Goal: Task Accomplishment & Management: Manage account settings

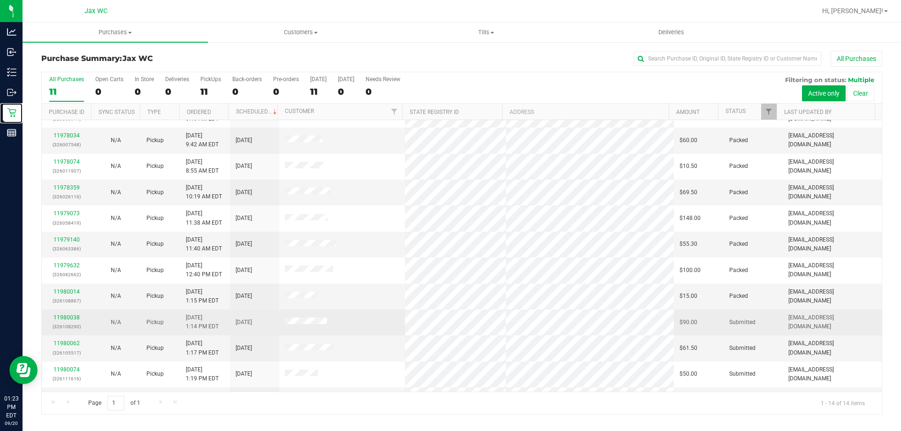
scroll to position [92, 0]
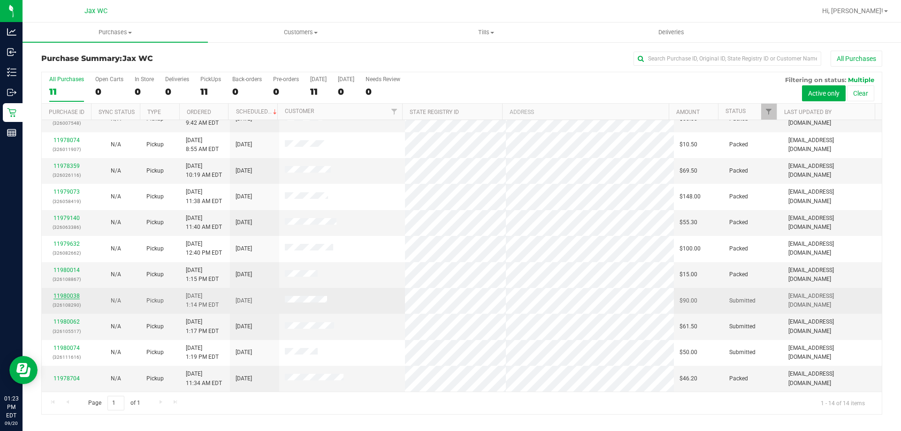
click at [61, 294] on link "11980038" at bounding box center [66, 296] width 26 height 7
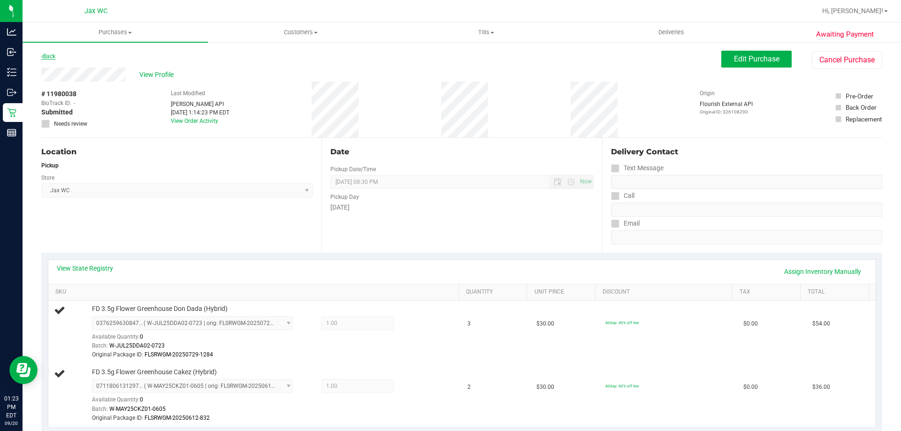
click at [55, 54] on link "Back" at bounding box center [48, 56] width 14 height 7
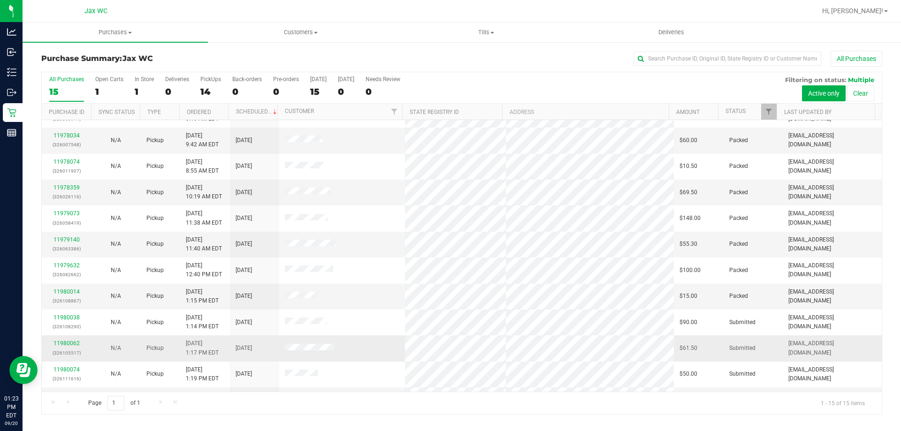
scroll to position [118, 0]
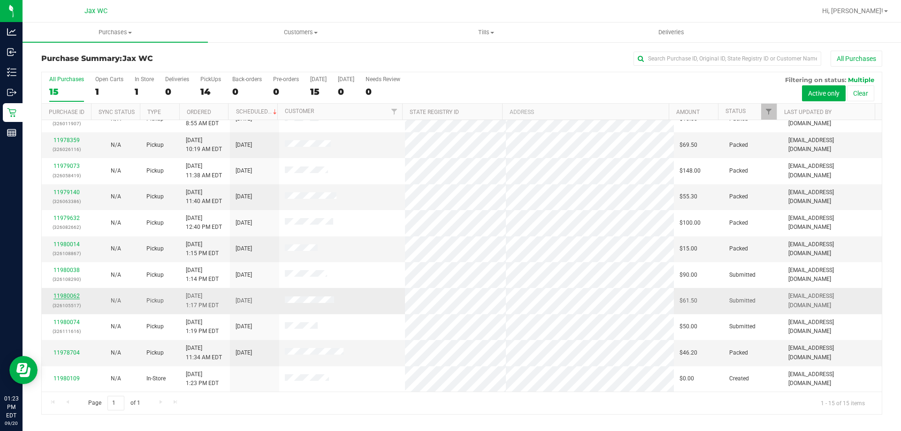
click at [64, 297] on link "11980062" at bounding box center [66, 296] width 26 height 7
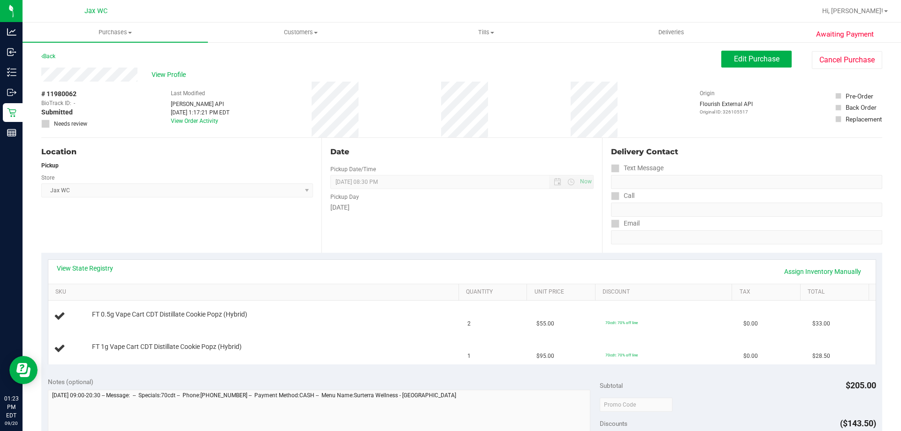
click at [88, 275] on div "View State Registry Assign Inventory Manually" at bounding box center [462, 272] width 810 height 16
click at [93, 270] on link "View State Registry" at bounding box center [85, 268] width 56 height 9
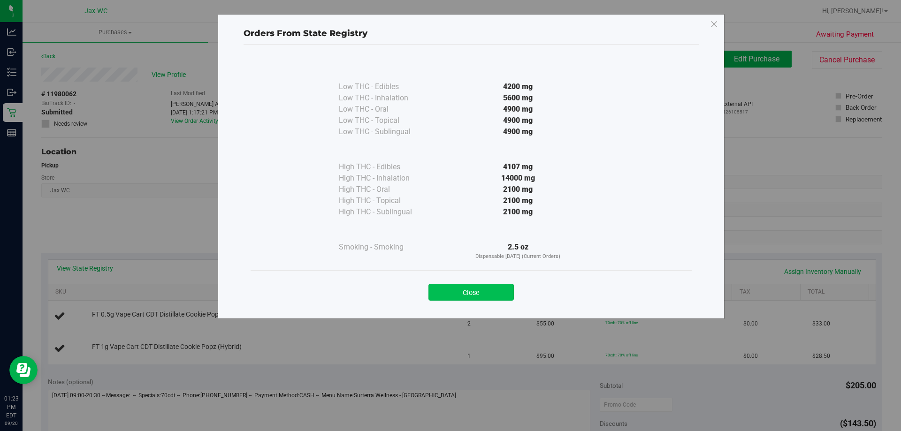
click at [488, 287] on button "Close" at bounding box center [470, 292] width 85 height 17
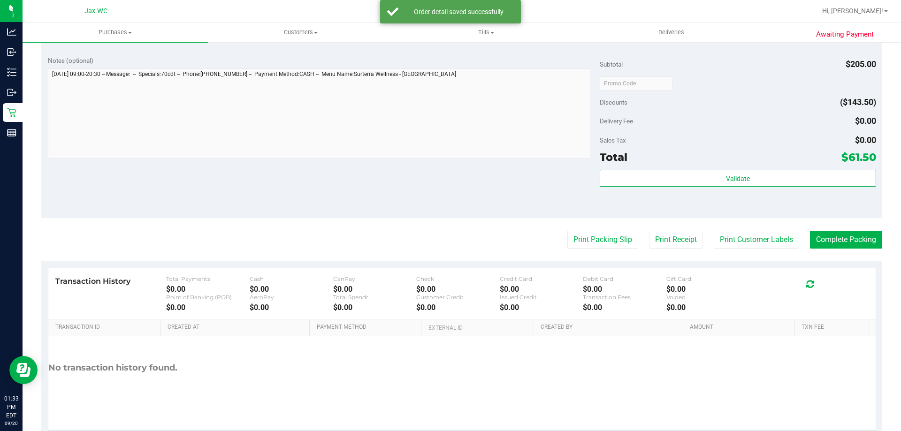
scroll to position [375, 0]
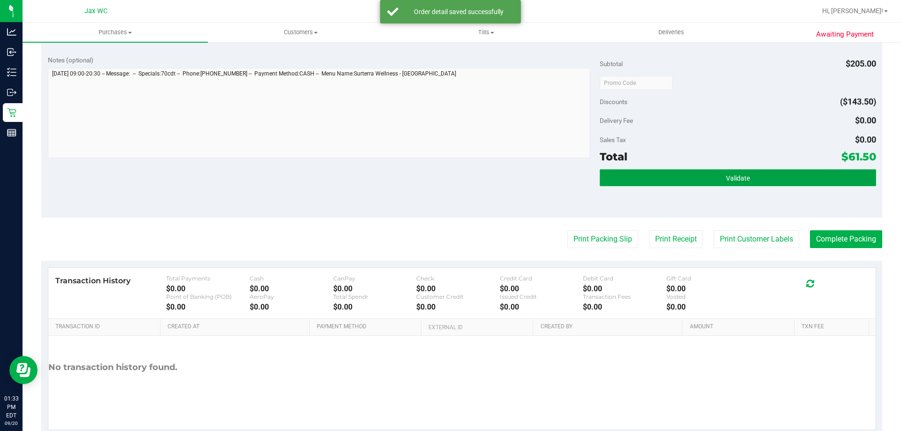
click at [716, 177] on button "Validate" at bounding box center [738, 177] width 276 height 17
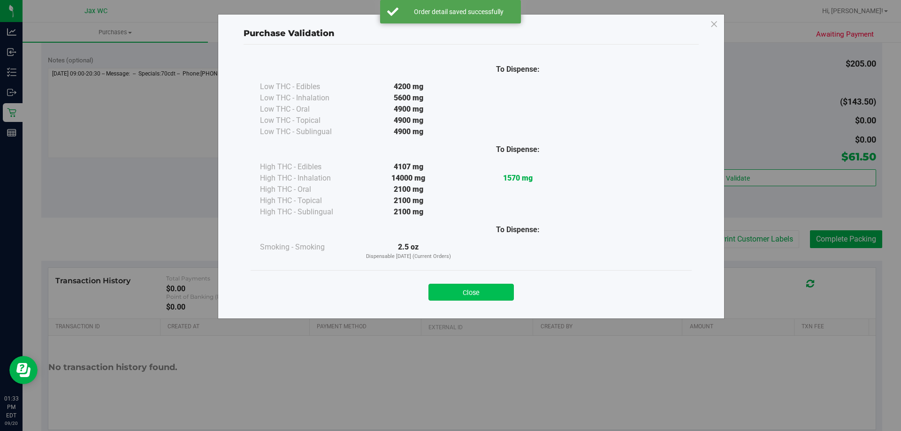
click at [465, 295] on button "Close" at bounding box center [470, 292] width 85 height 17
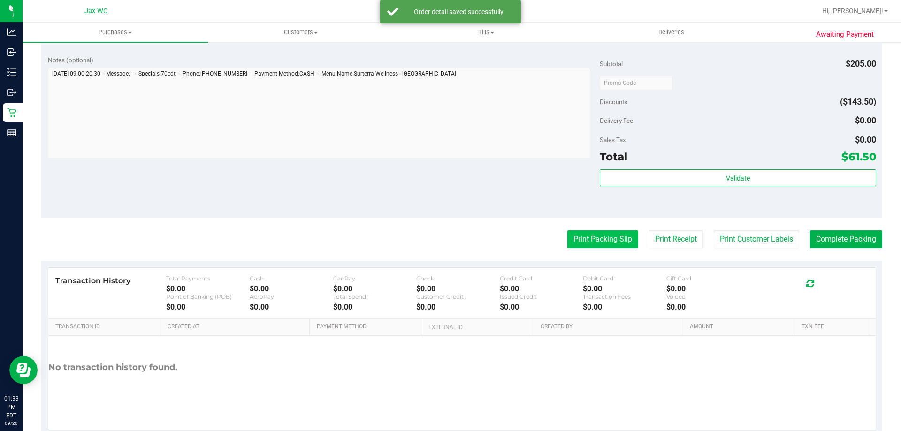
click at [567, 241] on button "Print Packing Slip" at bounding box center [602, 239] width 71 height 18
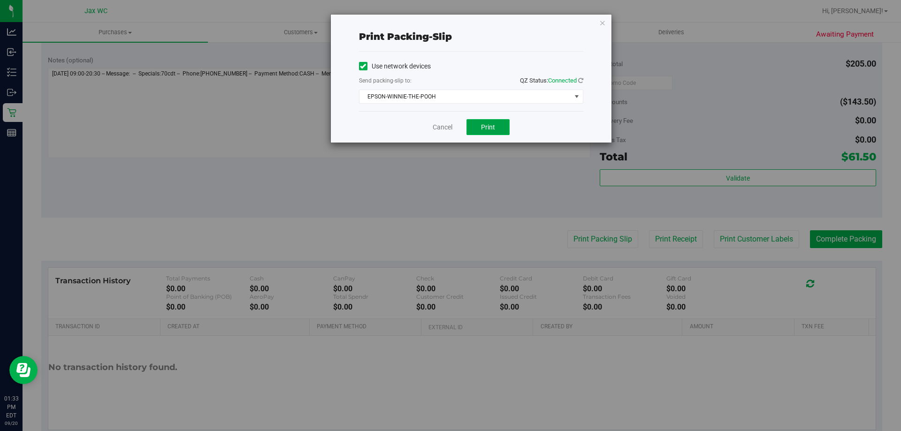
click at [501, 127] on button "Print" at bounding box center [487, 127] width 43 height 16
click at [444, 126] on link "Cancel" at bounding box center [443, 127] width 20 height 10
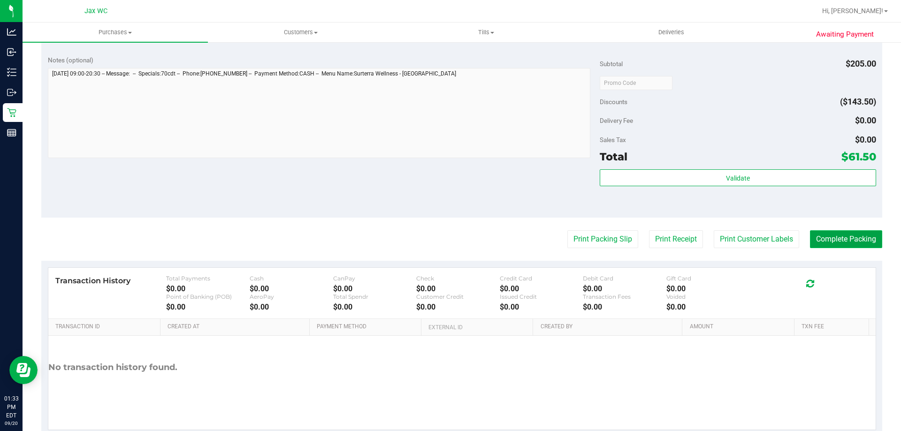
click at [845, 243] on button "Complete Packing" at bounding box center [846, 239] width 72 height 18
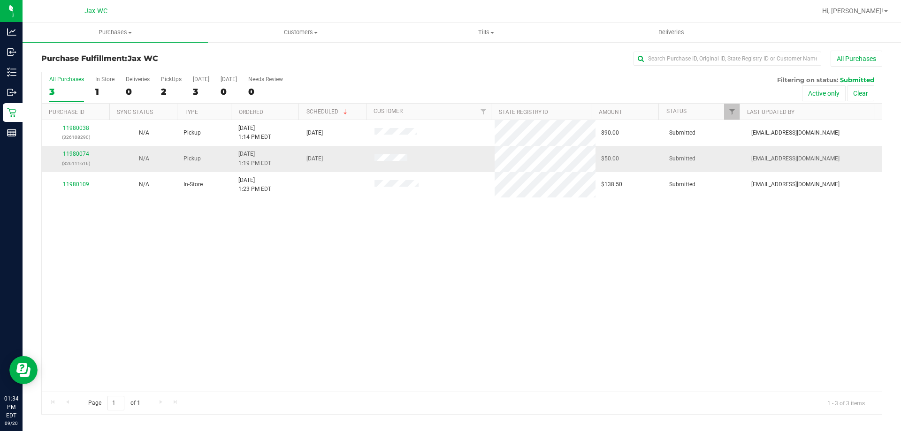
click at [82, 148] on td "11980074 (326111616)" at bounding box center [76, 159] width 68 height 26
click at [83, 151] on link "11980074" at bounding box center [76, 154] width 26 height 7
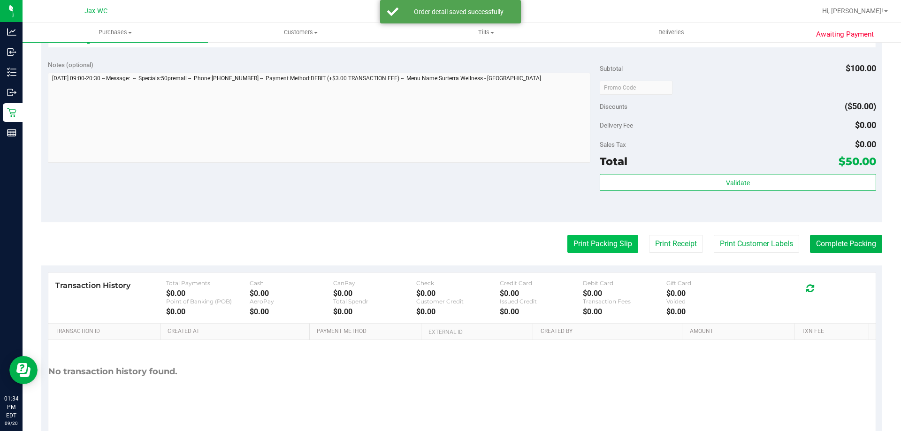
scroll to position [375, 0]
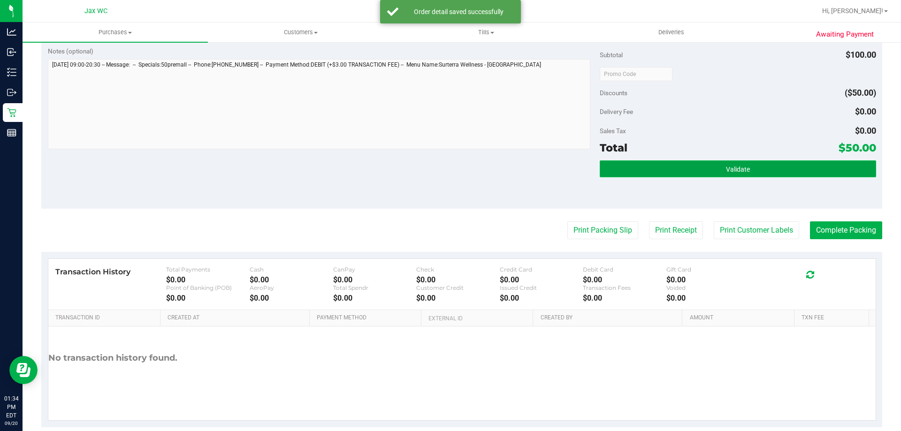
click at [706, 165] on button "Validate" at bounding box center [738, 168] width 276 height 17
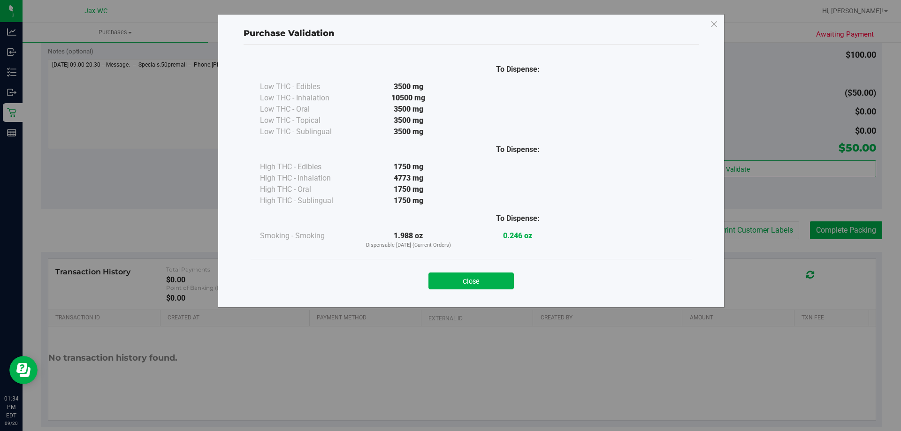
click at [478, 292] on div "Close" at bounding box center [471, 278] width 441 height 38
click at [481, 279] on button "Close" at bounding box center [470, 281] width 85 height 17
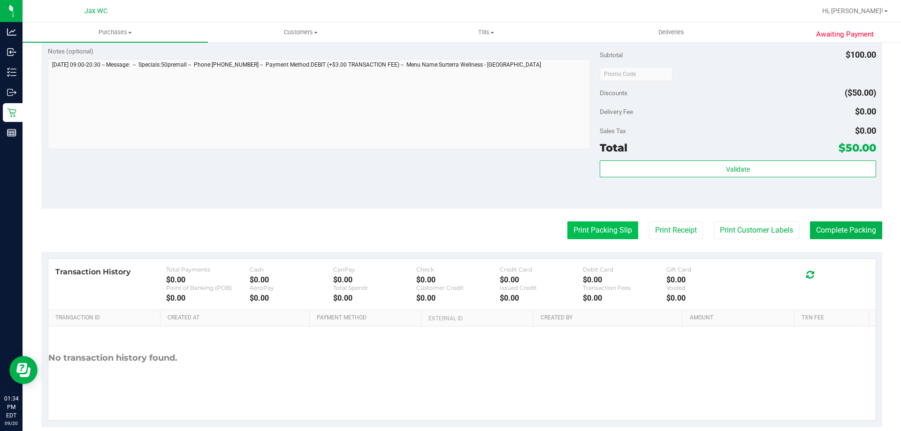
click at [603, 230] on button "Print Packing Slip" at bounding box center [602, 231] width 71 height 18
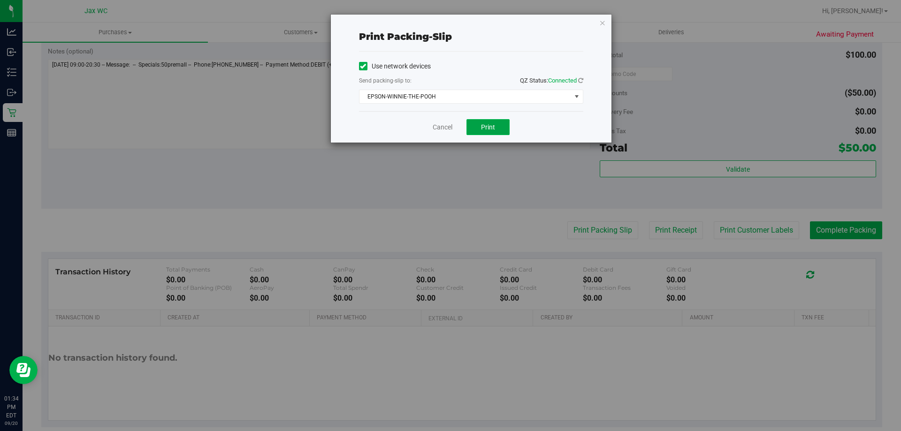
click at [489, 128] on span "Print" at bounding box center [488, 127] width 14 height 8
click at [444, 126] on link "Cancel" at bounding box center [443, 127] width 20 height 10
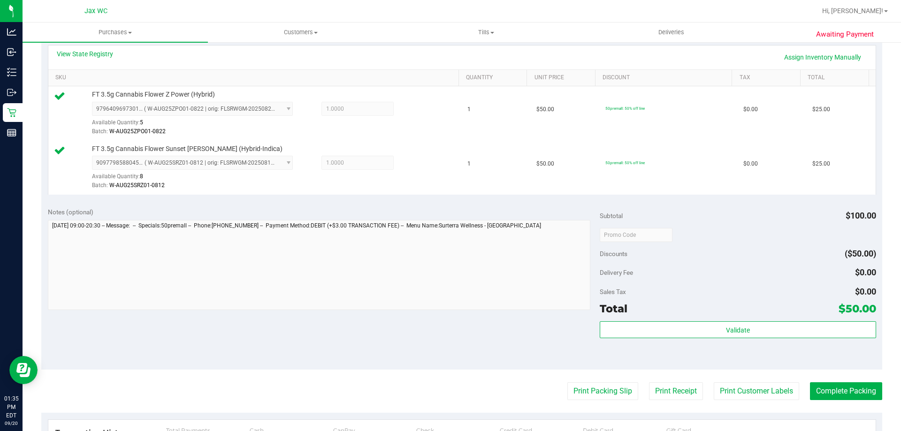
scroll to position [282, 0]
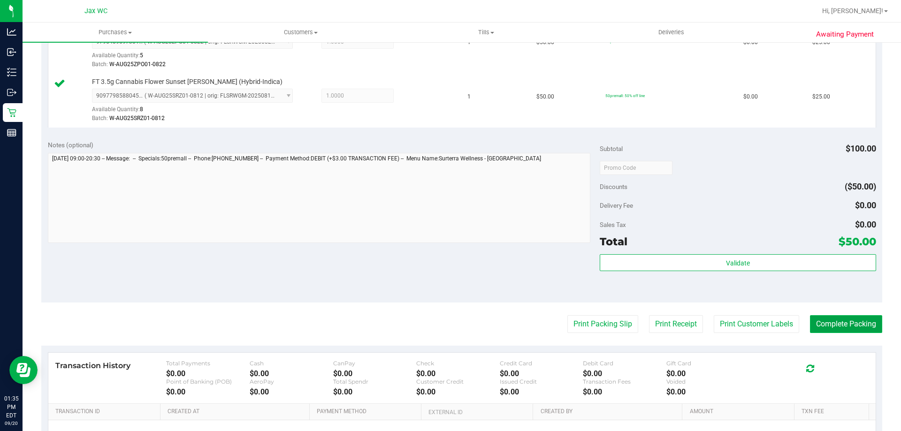
click at [856, 321] on button "Complete Packing" at bounding box center [846, 324] width 72 height 18
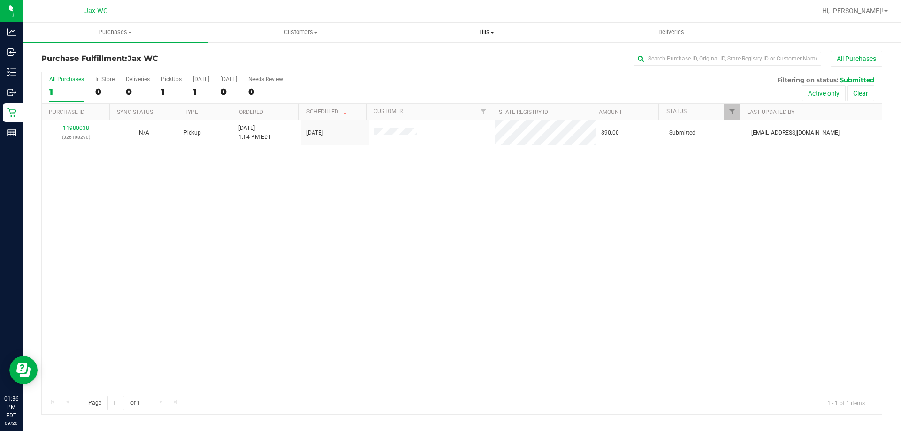
click at [476, 34] on span "Tills" at bounding box center [486, 32] width 184 height 8
click at [417, 55] on span "Manage tills" at bounding box center [424, 57] width 63 height 8
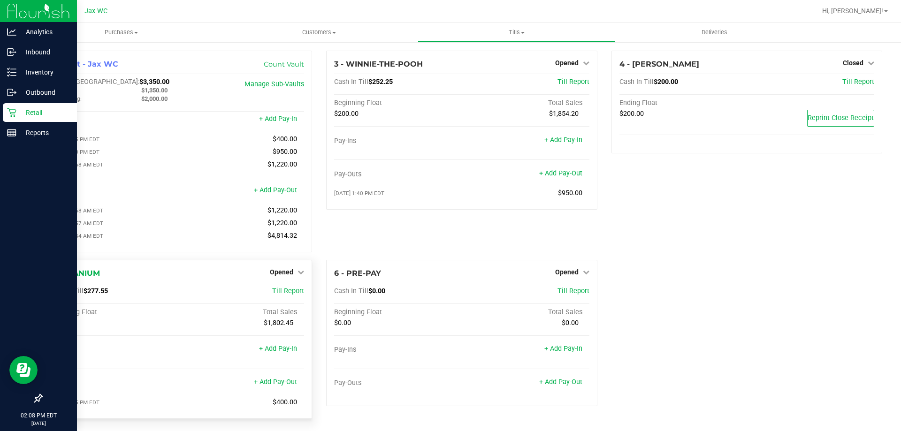
click at [41, 109] on p "Retail" at bounding box center [44, 112] width 56 height 11
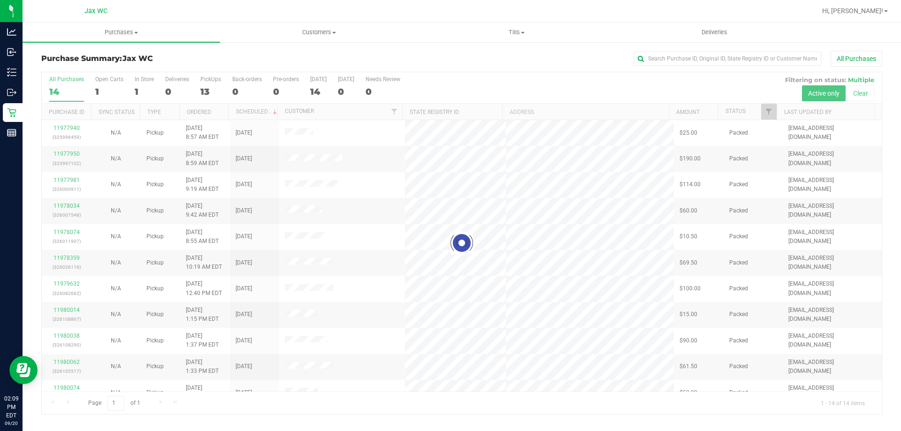
click at [290, 130] on div at bounding box center [462, 243] width 840 height 342
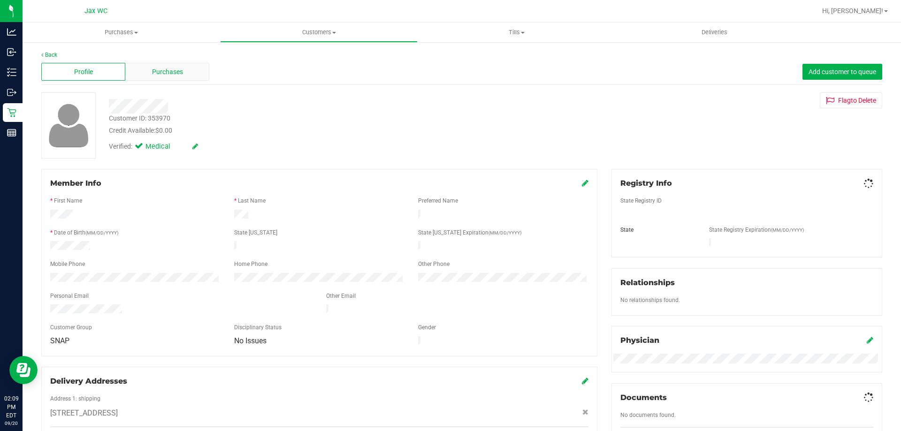
click at [142, 72] on div "Purchases" at bounding box center [167, 72] width 84 height 18
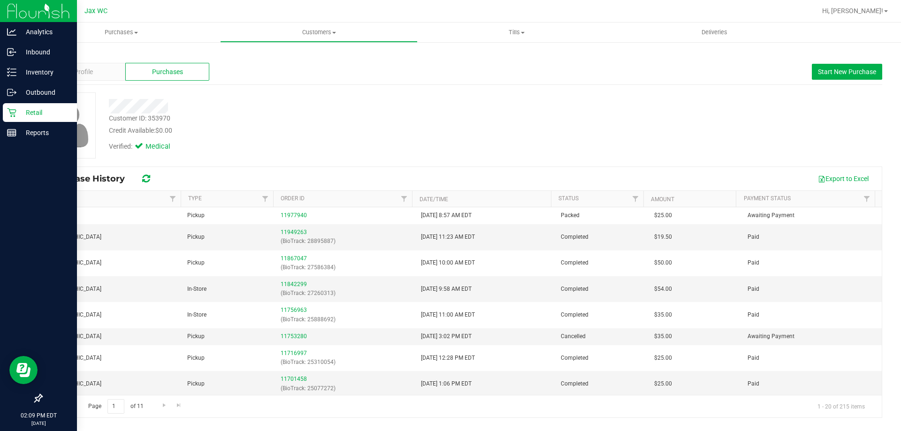
click at [18, 112] on p "Retail" at bounding box center [44, 112] width 56 height 11
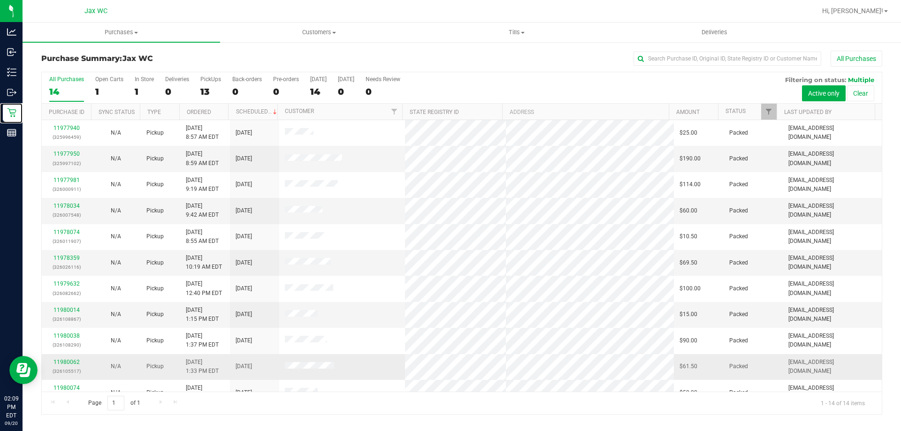
scroll to position [92, 0]
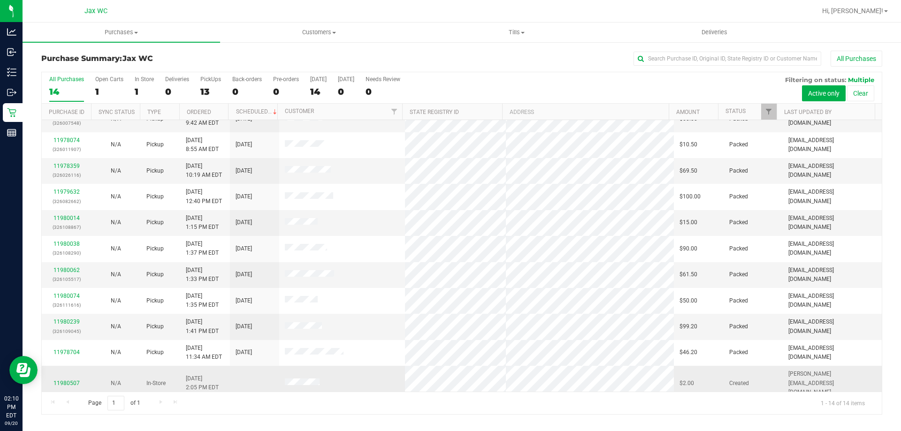
click at [50, 379] on div "11980507" at bounding box center [66, 383] width 38 height 9
click at [58, 380] on link "11980507" at bounding box center [66, 383] width 26 height 7
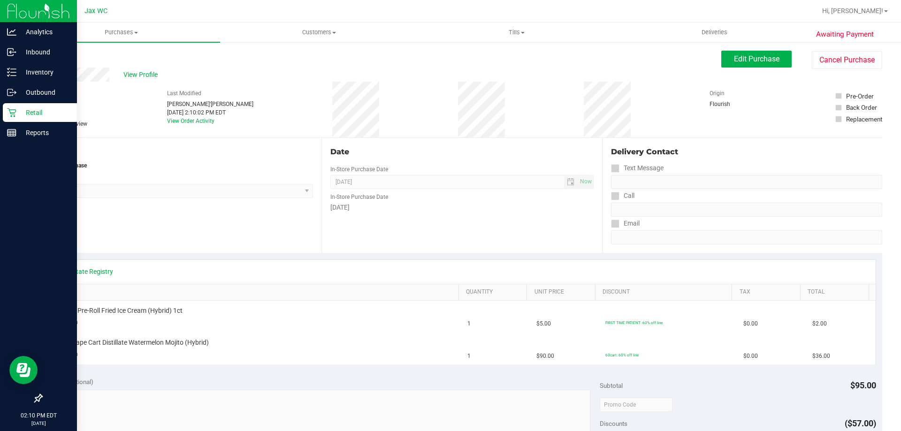
click at [18, 116] on p "Retail" at bounding box center [44, 112] width 56 height 11
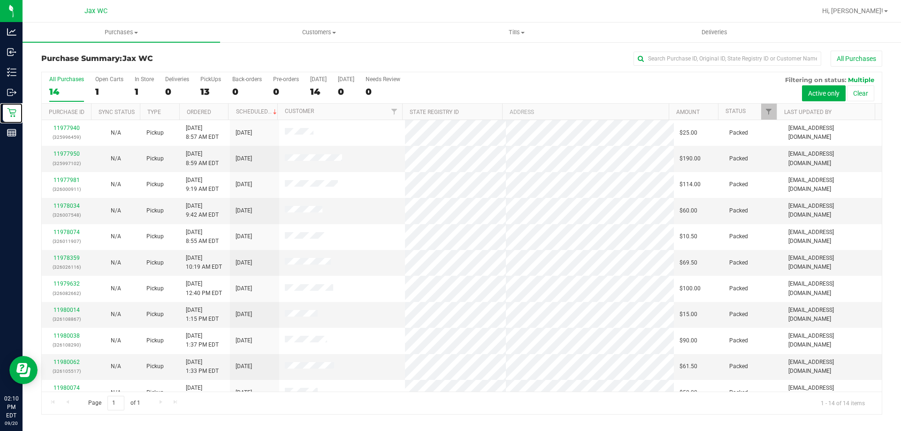
scroll to position [92, 0]
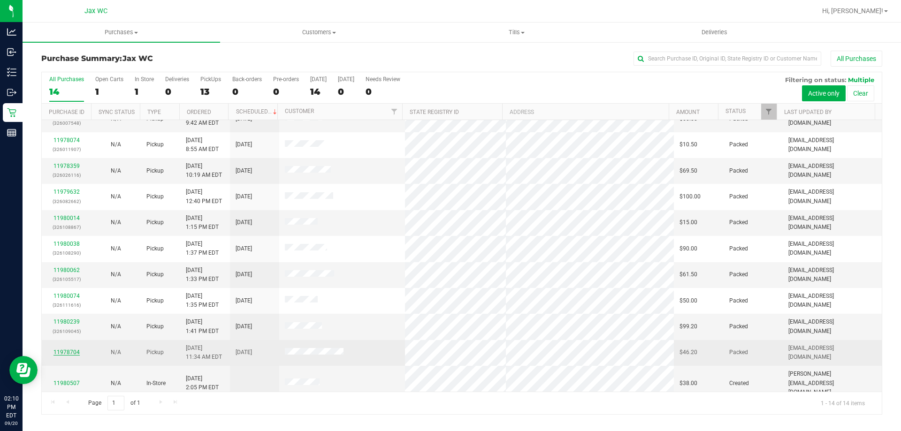
click at [77, 350] on link "11978704" at bounding box center [66, 352] width 26 height 7
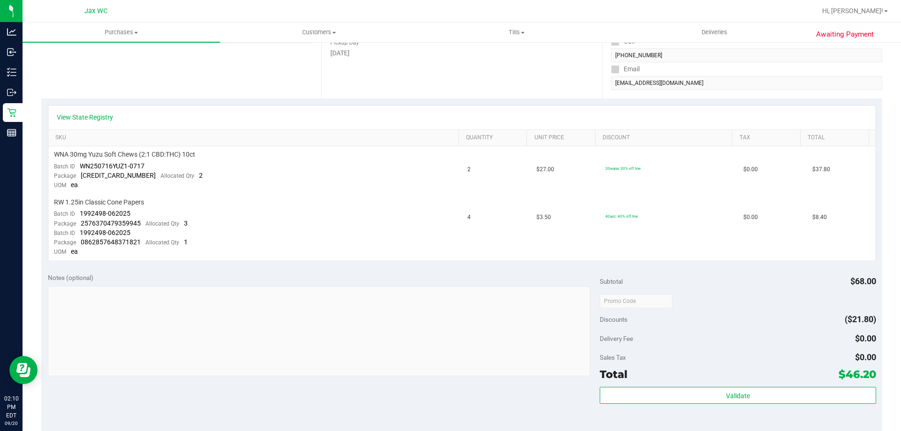
scroll to position [188, 0]
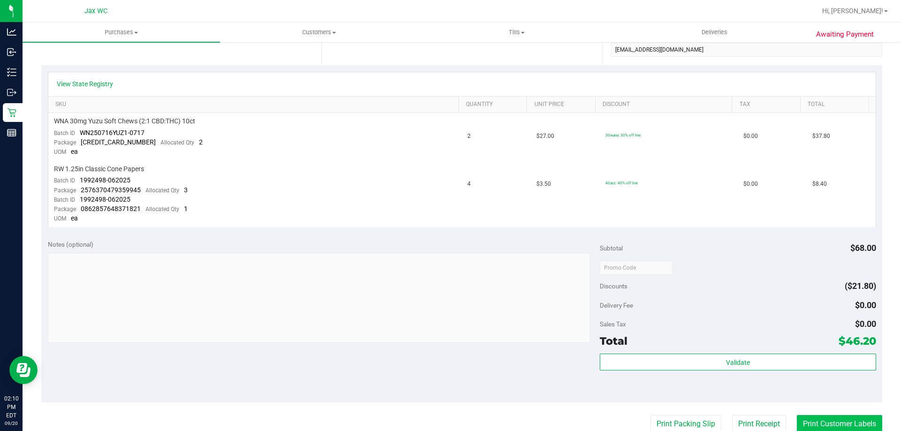
click at [833, 422] on button "Print Customer Labels" at bounding box center [839, 424] width 85 height 18
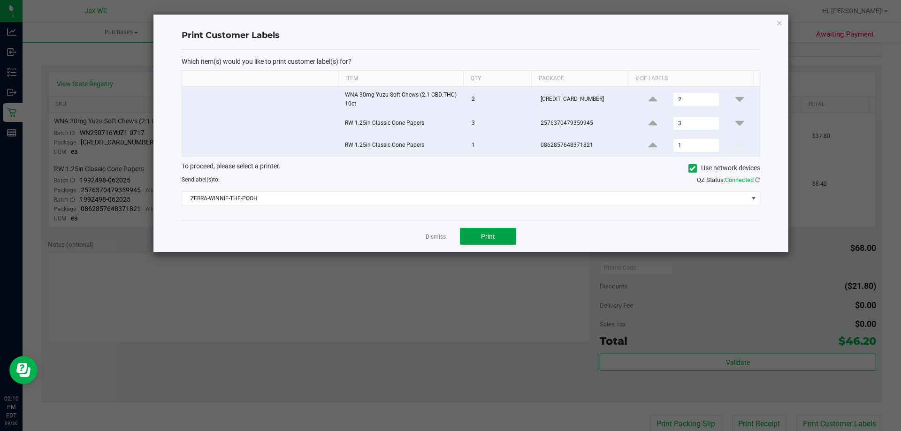
click at [483, 234] on span "Print" at bounding box center [488, 237] width 14 height 8
click at [434, 236] on link "Dismiss" at bounding box center [436, 237] width 20 height 8
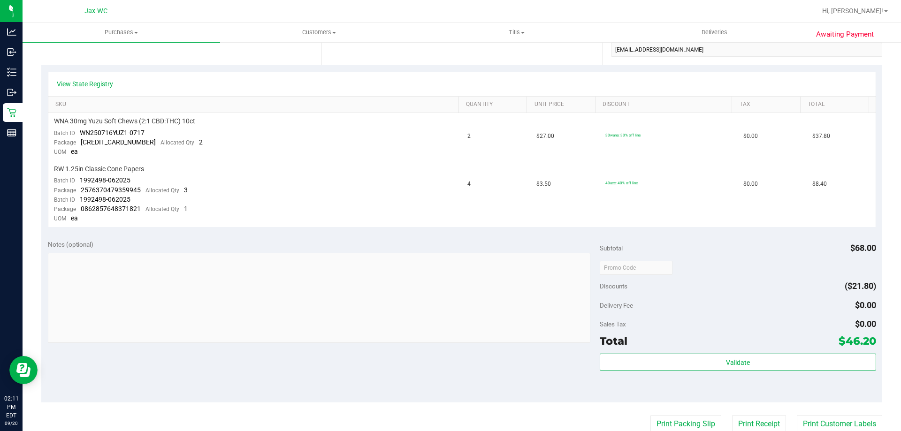
scroll to position [190, 0]
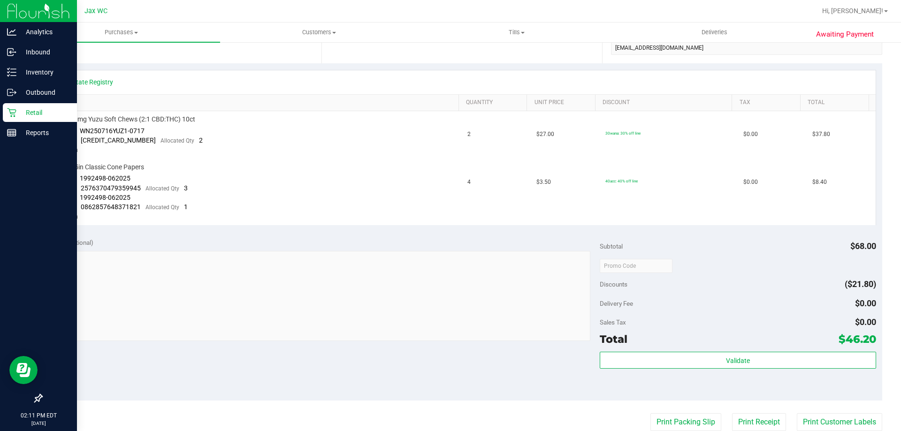
click at [15, 110] on icon at bounding box center [11, 112] width 9 height 9
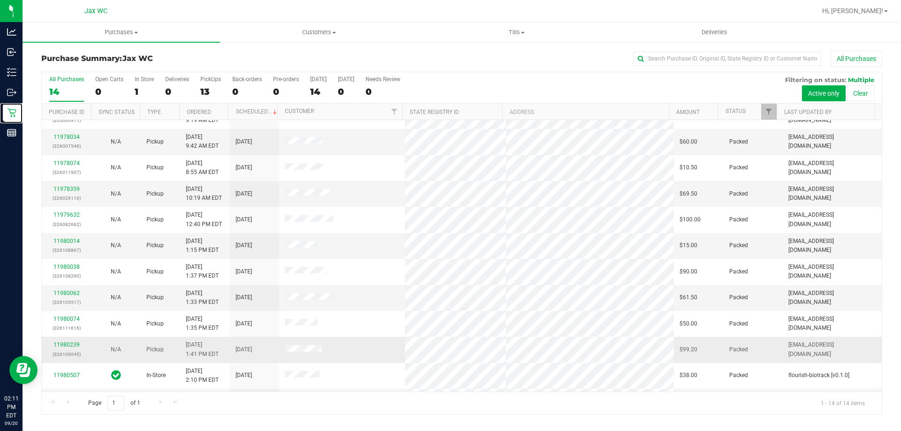
scroll to position [92, 0]
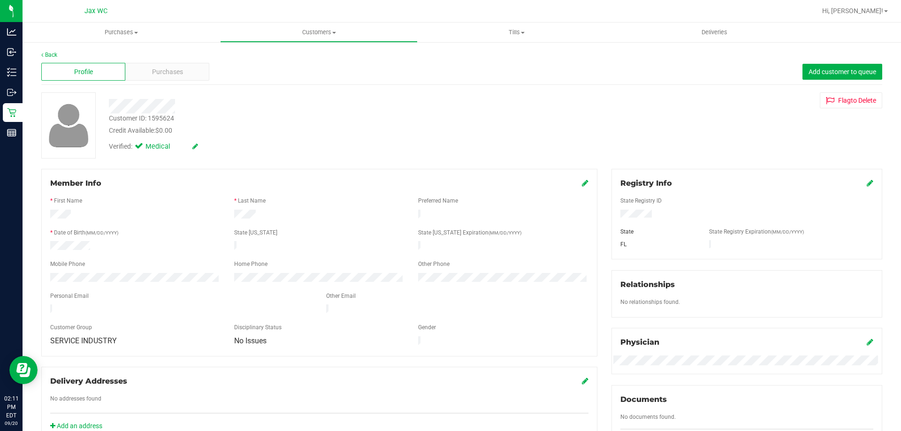
click at [149, 81] on div "Profile Purchases Add customer to queue" at bounding box center [461, 72] width 841 height 26
click at [160, 70] on span "Purchases" at bounding box center [167, 72] width 31 height 10
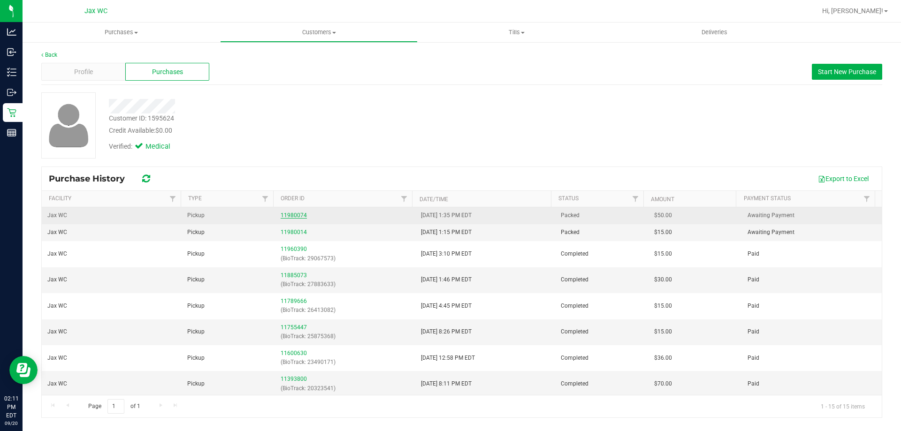
click at [292, 216] on link "11980074" at bounding box center [294, 215] width 26 height 7
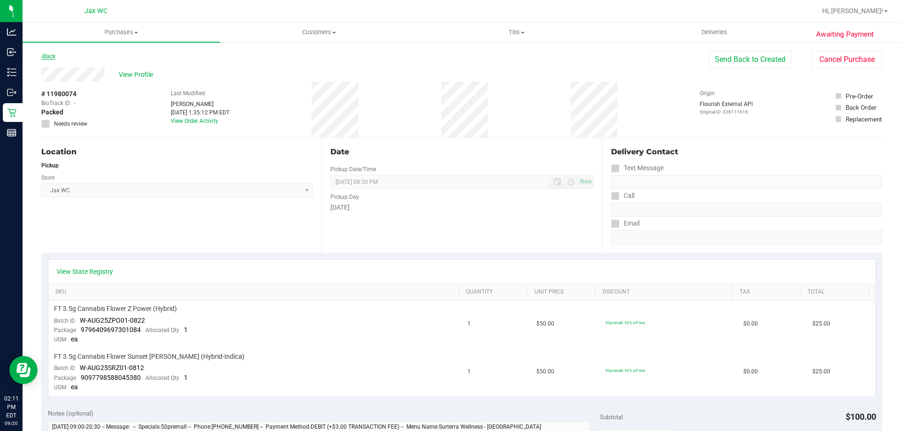
click at [53, 56] on link "Back" at bounding box center [48, 56] width 14 height 7
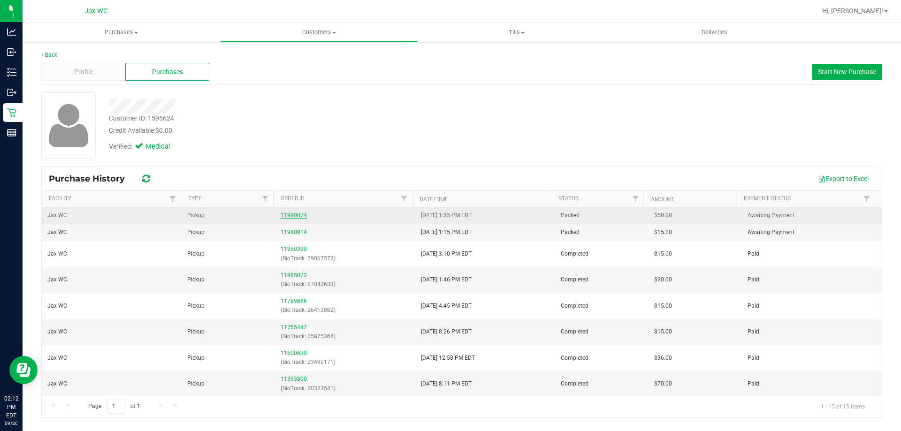
click at [296, 212] on link "11980074" at bounding box center [294, 215] width 26 height 7
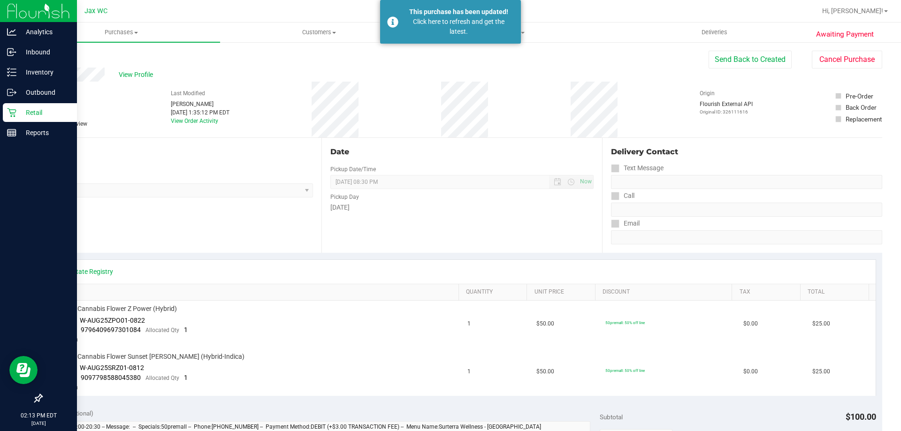
drag, startPoint x: 31, startPoint y: 97, endPoint x: 17, endPoint y: 111, distance: 19.9
click at [25, 102] on div "Awaiting Payment Back Send Back to Created Cancel Purchase View Profile # 11980…" at bounding box center [462, 424] width 879 height 767
click at [17, 111] on p "Retail" at bounding box center [44, 112] width 56 height 11
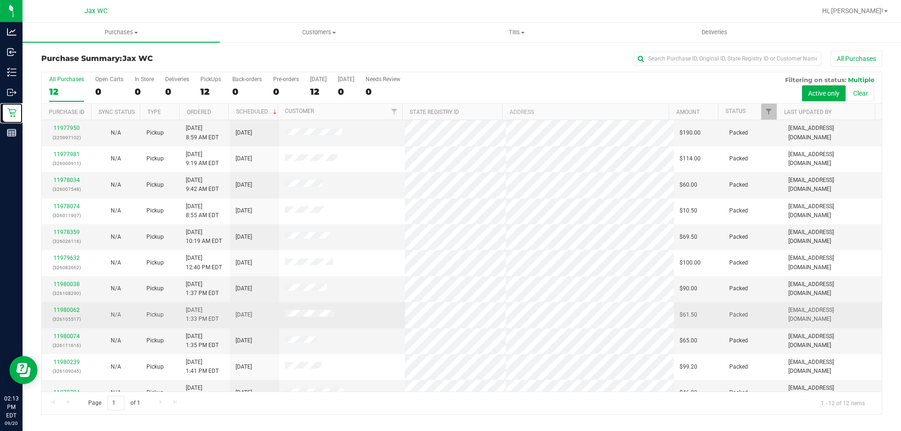
scroll to position [40, 0]
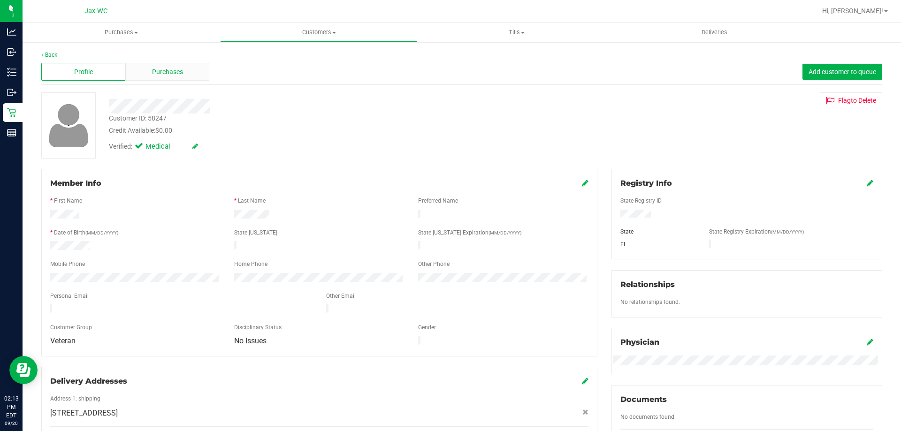
click at [185, 71] on div "Purchases" at bounding box center [167, 72] width 84 height 18
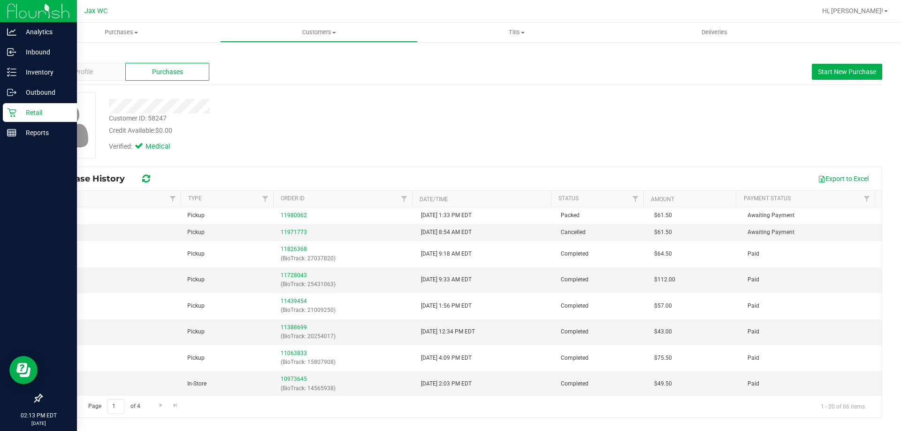
click at [0, 122] on link "Retail" at bounding box center [38, 113] width 77 height 20
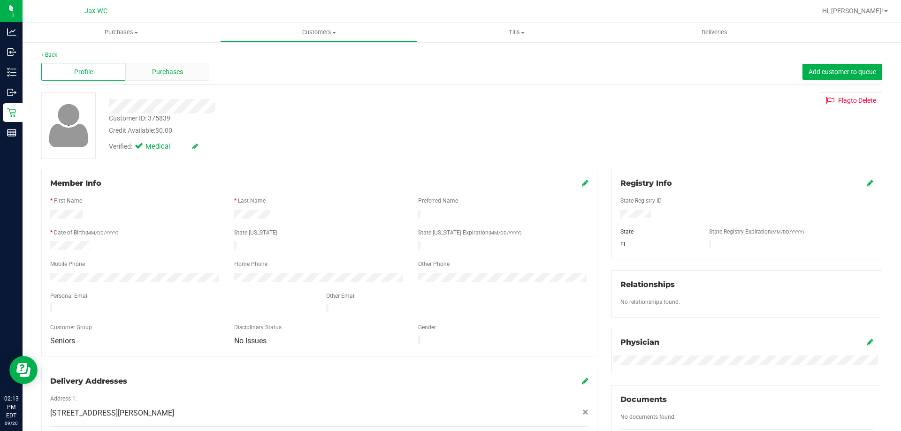
click at [154, 74] on span "Purchases" at bounding box center [167, 72] width 31 height 10
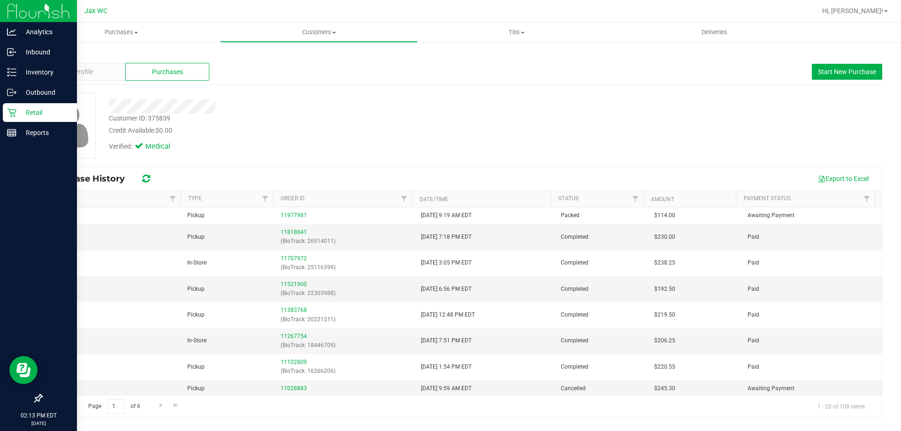
click at [14, 116] on icon at bounding box center [11, 112] width 9 height 9
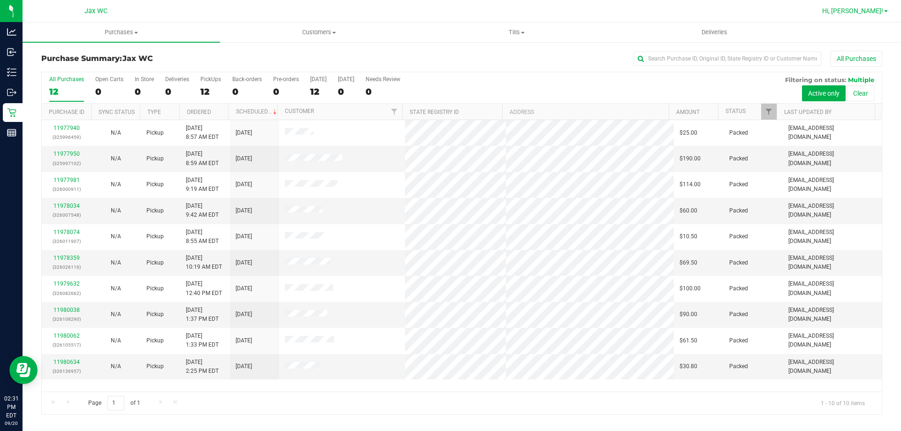
click at [869, 15] on link "Hi, [PERSON_NAME]!" at bounding box center [854, 11] width 73 height 10
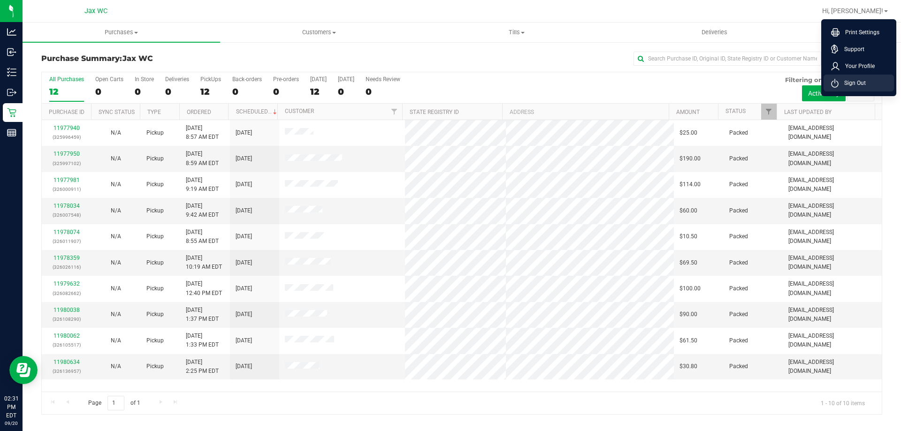
click at [860, 86] on span "Sign Out" at bounding box center [852, 82] width 27 height 9
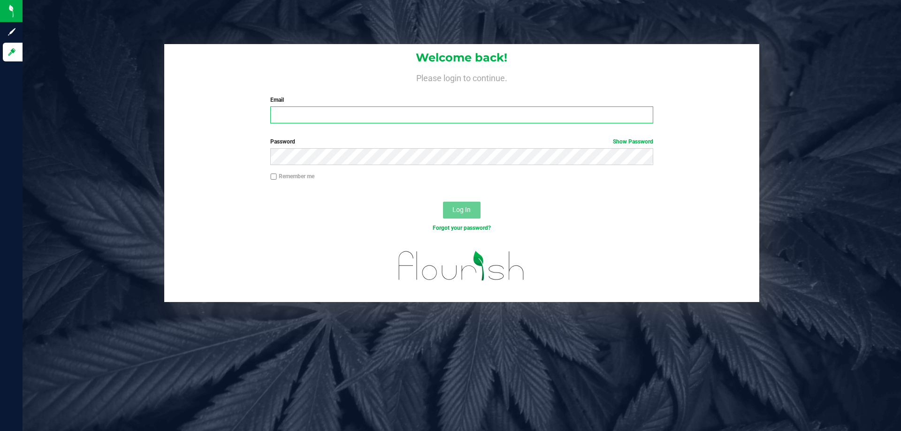
click at [574, 114] on input "Email" at bounding box center [461, 115] width 382 height 17
type input "josmith@liveparallel.com"
click at [443, 202] on button "Log In" at bounding box center [462, 210] width 38 height 17
